Goal: Task Accomplishment & Management: Complete application form

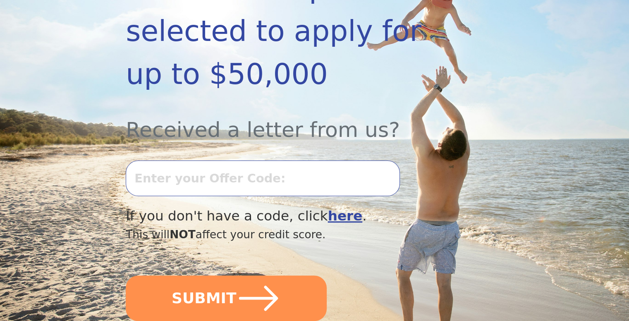
scroll to position [221, 0]
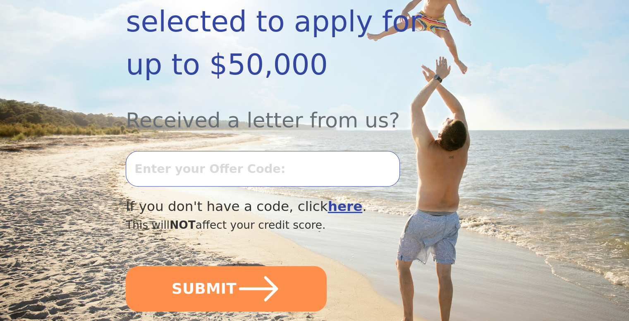
click at [321, 151] on input "text" at bounding box center [263, 169] width 274 height 36
click at [319, 151] on input "text" at bounding box center [263, 169] width 274 height 36
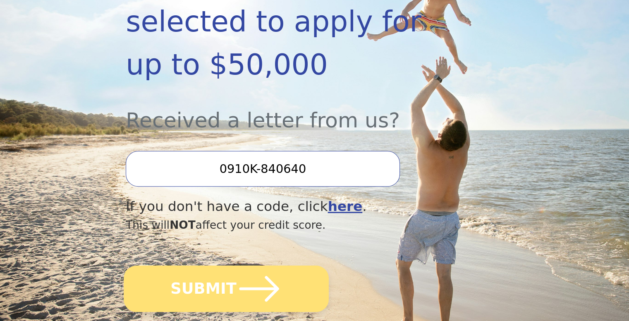
type input "0910K-840640"
click at [271, 268] on icon "submit" at bounding box center [259, 288] width 45 height 45
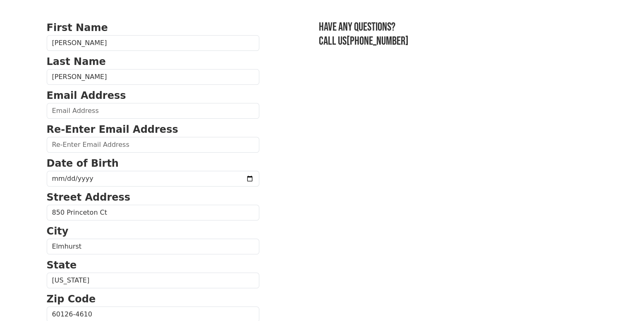
scroll to position [50, 0]
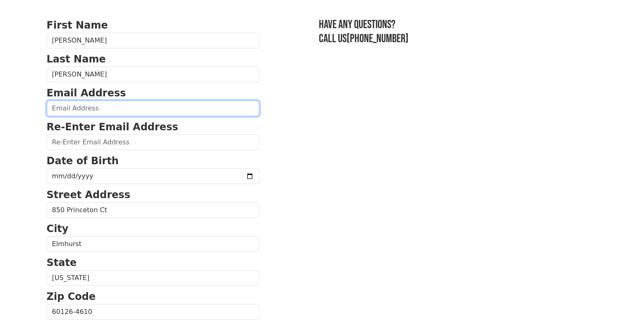
click at [158, 108] on input "email" at bounding box center [153, 109] width 213 height 16
type input "Kim.baumbach@sbcglobal.net"
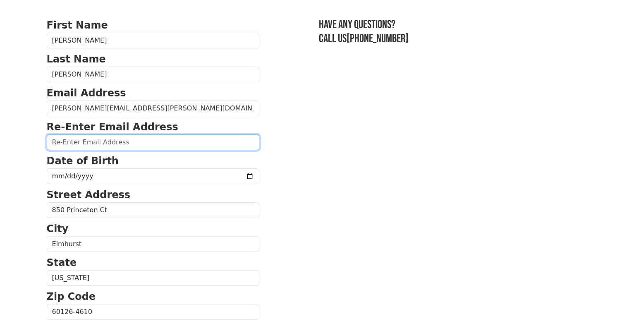
type input "Kim.baumbach@sbcglobal.net"
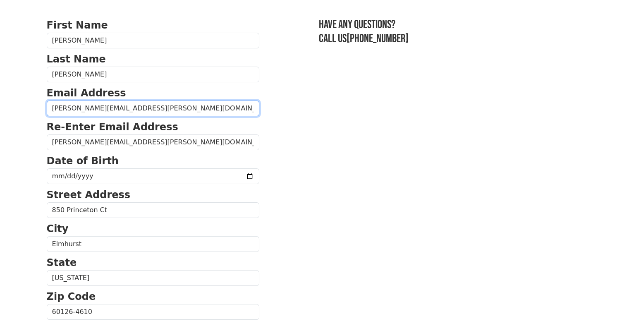
type input "(630) 846-4180"
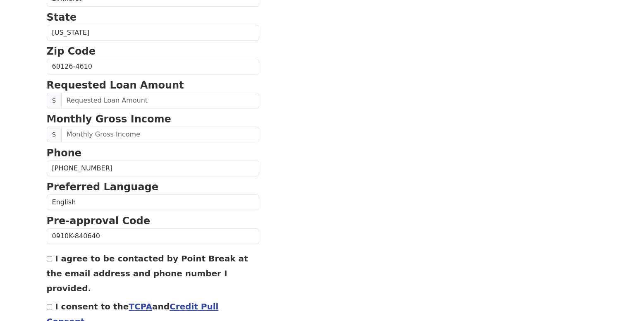
scroll to position [301, 0]
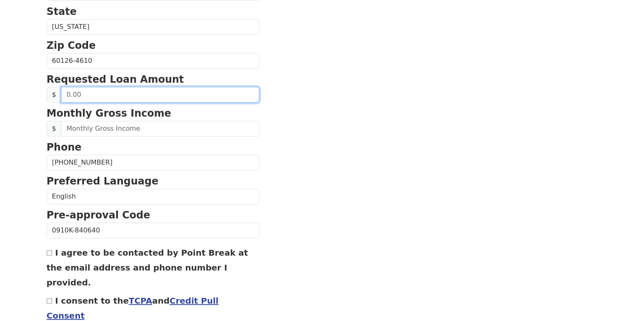
click at [113, 93] on input "text" at bounding box center [160, 95] width 198 height 16
click at [84, 93] on input "text" at bounding box center [160, 95] width 198 height 16
click at [84, 89] on input "10.00" at bounding box center [160, 95] width 198 height 16
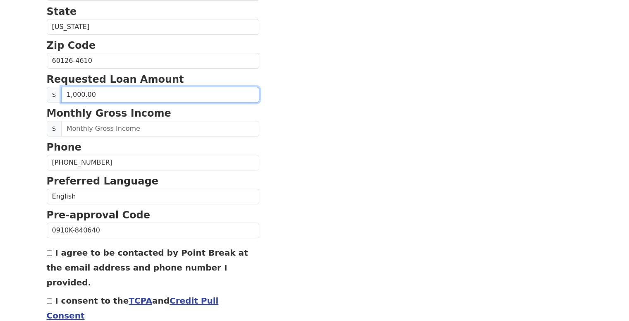
type input "10,000.00"
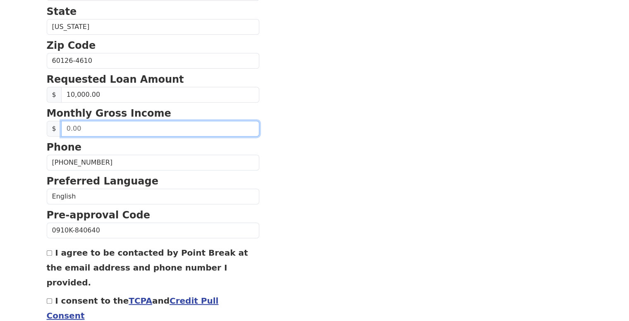
click at [108, 129] on input "text" at bounding box center [160, 129] width 198 height 16
type input "8,912.00"
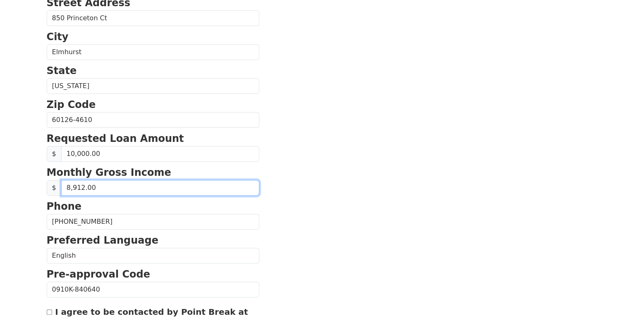
scroll to position [224, 0]
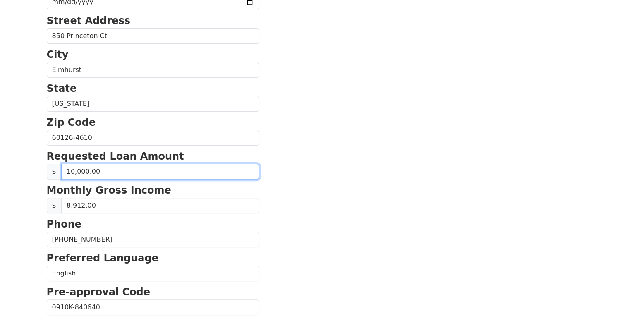
click at [109, 170] on input "10,000.00" at bounding box center [160, 172] width 198 height 16
type input "8,500.00"
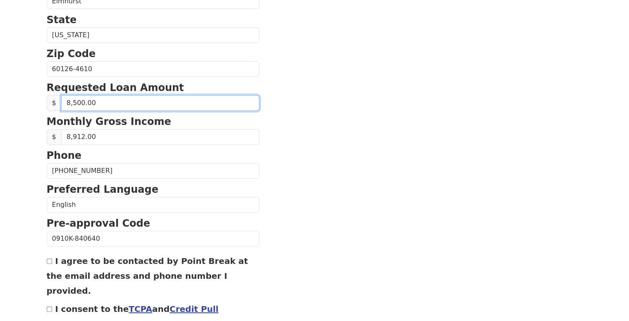
scroll to position [335, 0]
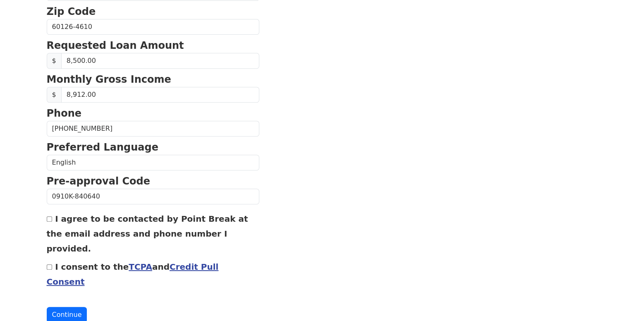
click at [49, 216] on input "I agree to be contacted by Point Break at the email address and phone number I …" at bounding box center [49, 218] width 5 height 5
checkbox input "true"
click at [49, 264] on input "I consent to the TCPA and Credit Pull Consent" at bounding box center [49, 266] width 5 height 5
checkbox input "true"
click at [67, 307] on button "Continue" at bounding box center [67, 315] width 41 height 16
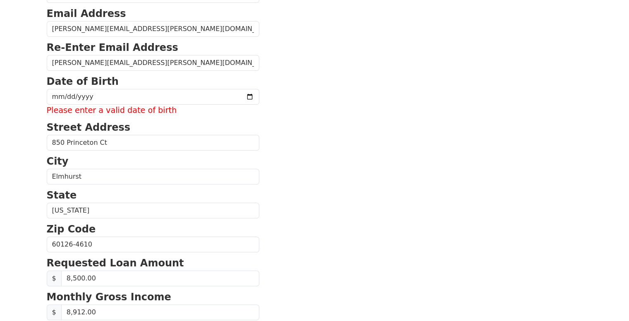
scroll to position [124, 0]
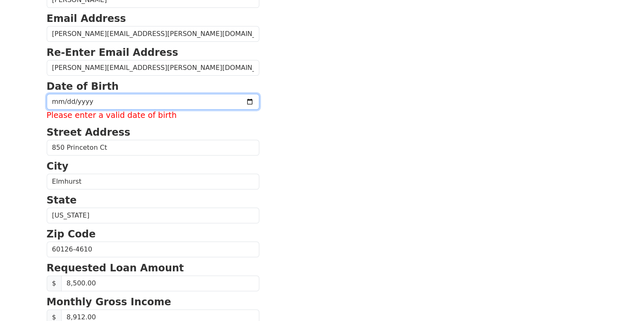
click at [112, 103] on input "date" at bounding box center [153, 102] width 213 height 16
type input "1960-08-24"
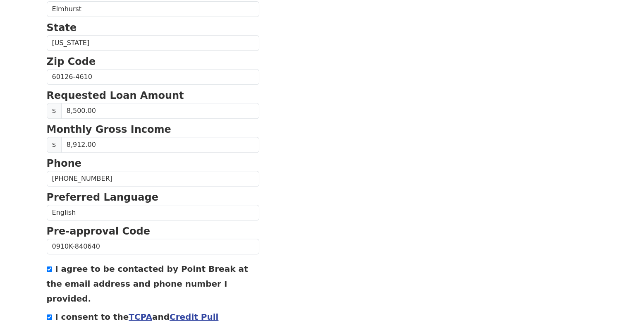
scroll to position [335, 0]
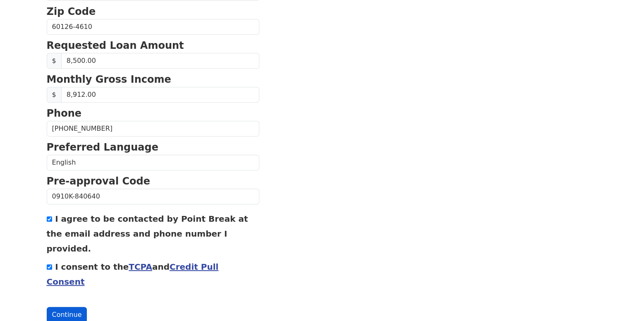
click at [66, 307] on button "Continue" at bounding box center [67, 315] width 41 height 16
